Goal: Task Accomplishment & Management: Manage account settings

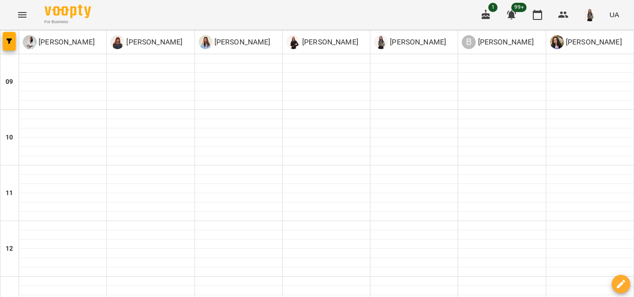
scroll to position [431, 0]
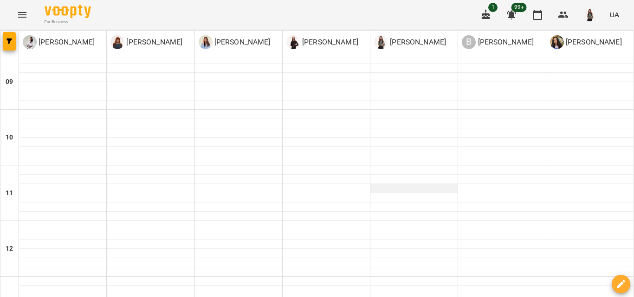
scroll to position [278, 0]
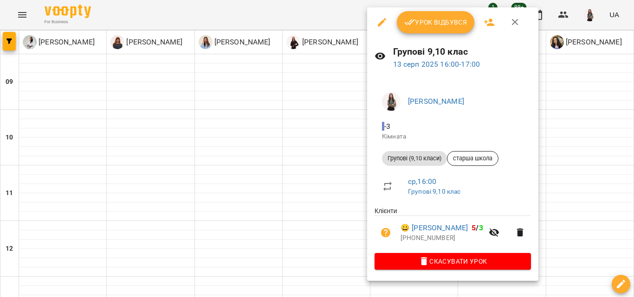
click at [419, 21] on span "Урок відбувся" at bounding box center [435, 22] width 63 height 11
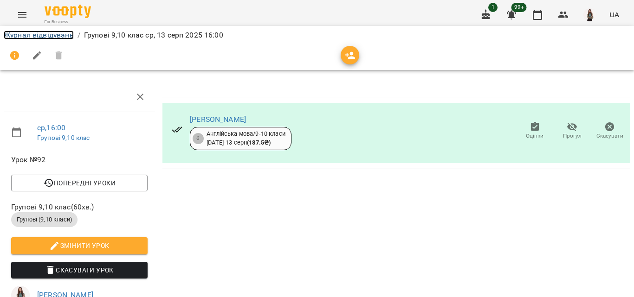
click at [36, 36] on link "Журнал відвідувань" at bounding box center [39, 35] width 70 height 9
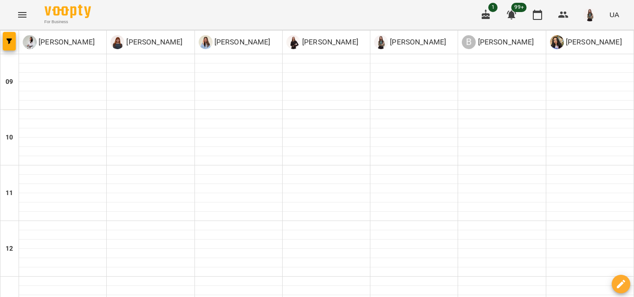
scroll to position [351, 0]
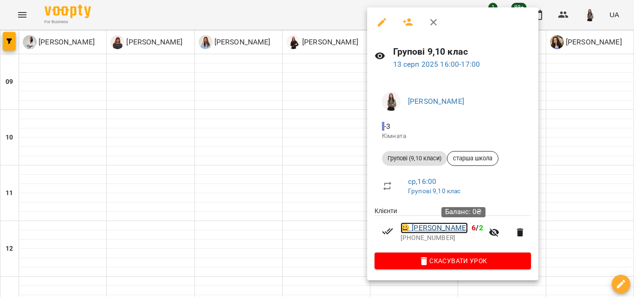
click at [468, 230] on link "😀 Леонтієв Матвій Костянтинович" at bounding box center [433, 228] width 67 height 11
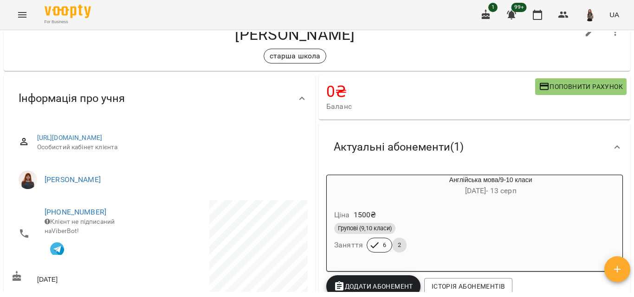
scroll to position [46, 0]
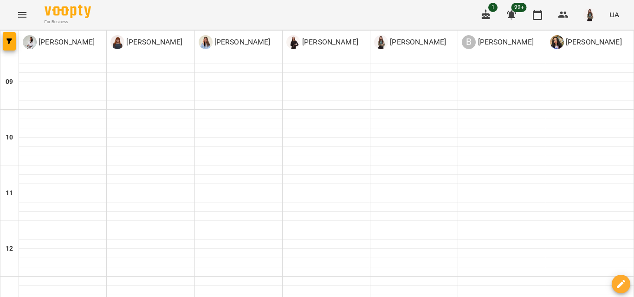
scroll to position [403, 0]
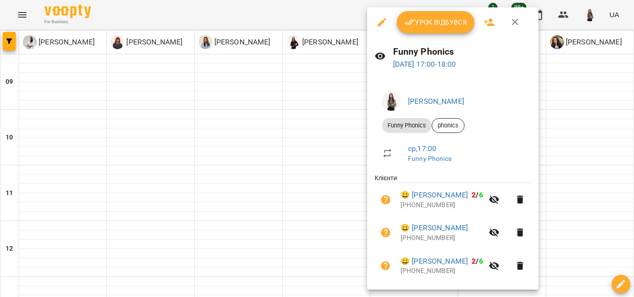
click at [445, 26] on span "Урок відбувся" at bounding box center [435, 22] width 63 height 11
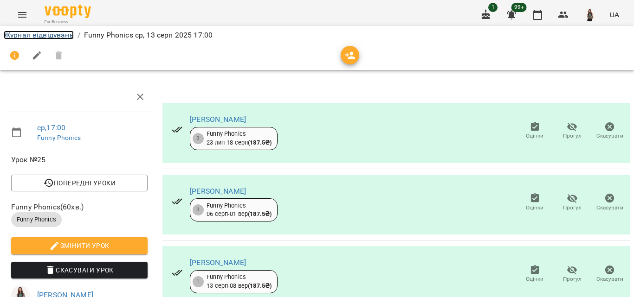
click at [64, 32] on link "Журнал відвідувань" at bounding box center [39, 35] width 70 height 9
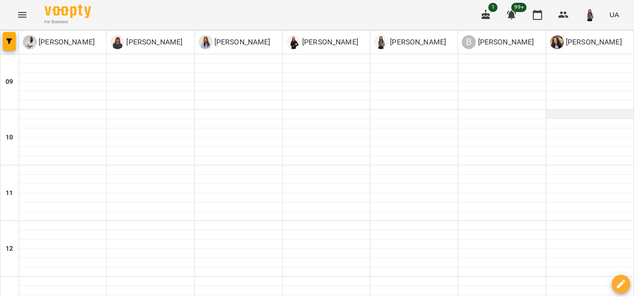
scroll to position [385, 0]
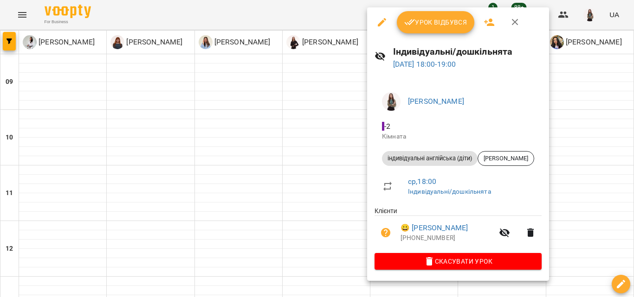
click at [329, 195] on div at bounding box center [317, 148] width 634 height 297
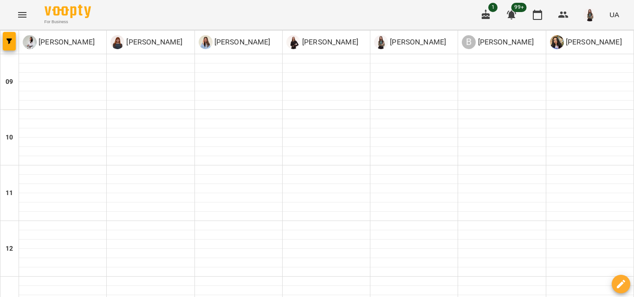
scroll to position [359, 0]
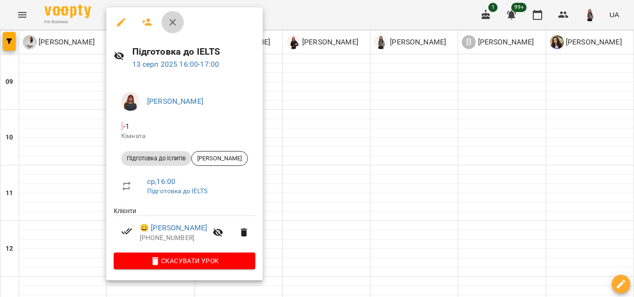
click at [170, 26] on icon "button" at bounding box center [172, 22] width 11 height 11
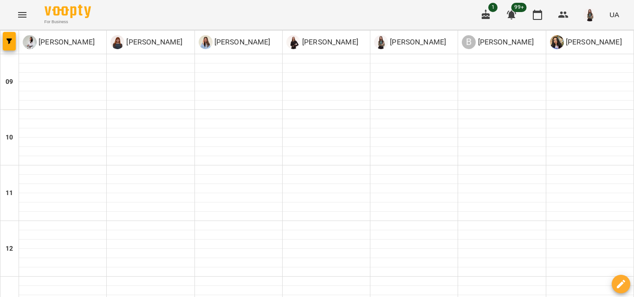
scroll to position [385, 0]
